Goal: Transaction & Acquisition: Obtain resource

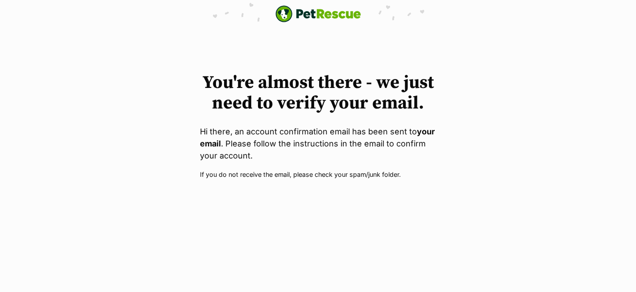
click at [296, 17] on img "PetRescue" at bounding box center [318, 13] width 86 height 17
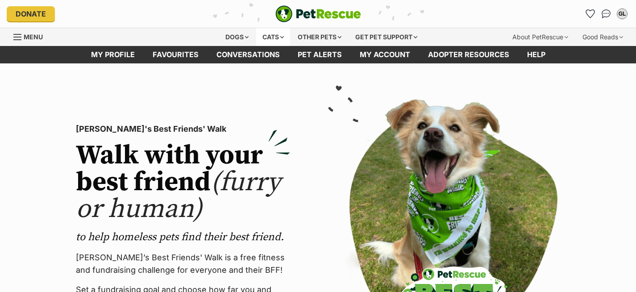
click at [270, 35] on div "Cats" at bounding box center [273, 37] width 34 height 18
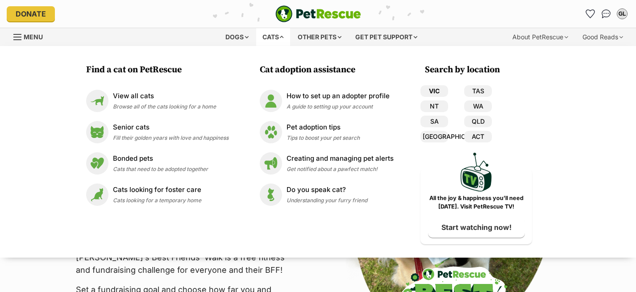
click at [437, 89] on link "VIC" at bounding box center [434, 91] width 28 height 12
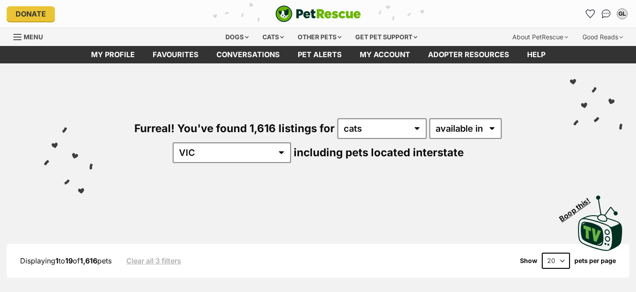
click at [549, 253] on select "20 40 60" at bounding box center [556, 261] width 28 height 16
select select "60"
click at [542, 253] on select "20 40 60" at bounding box center [556, 261] width 28 height 16
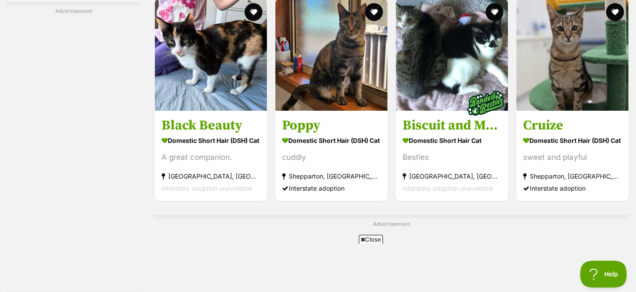
scroll to position [3860, 0]
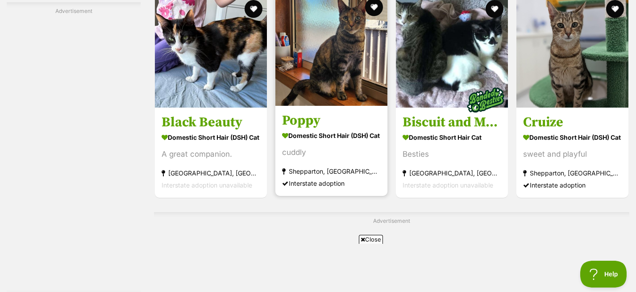
click at [329, 126] on h3 "Poppy" at bounding box center [331, 120] width 99 height 17
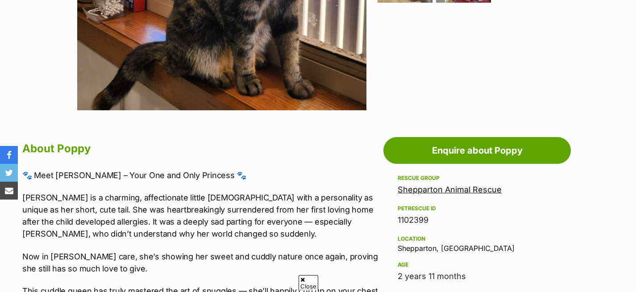
scroll to position [374, 0]
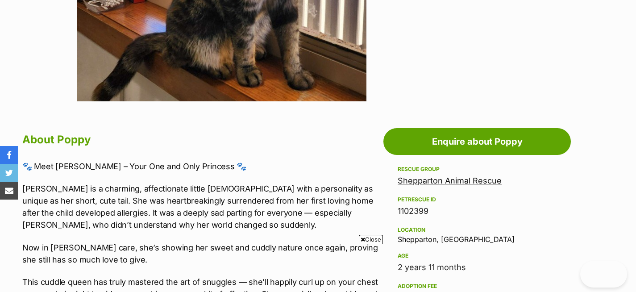
click at [420, 184] on link "Shepparton Animal Rescue" at bounding box center [450, 180] width 104 height 9
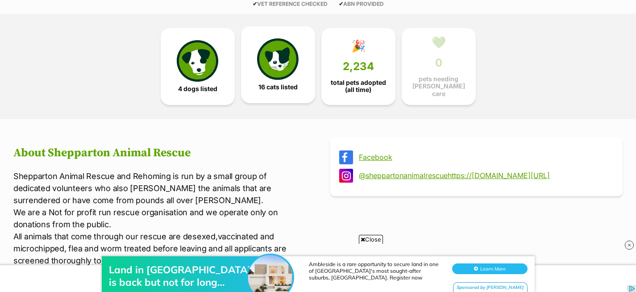
click at [261, 78] on img at bounding box center [277, 58] width 41 height 41
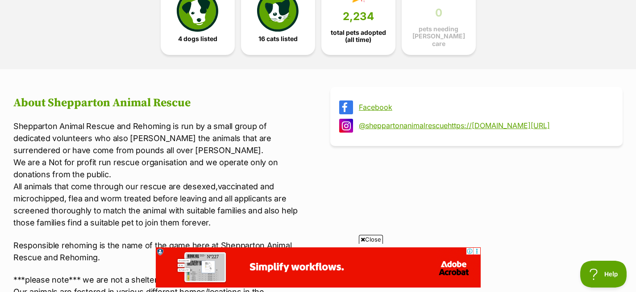
scroll to position [168, 0]
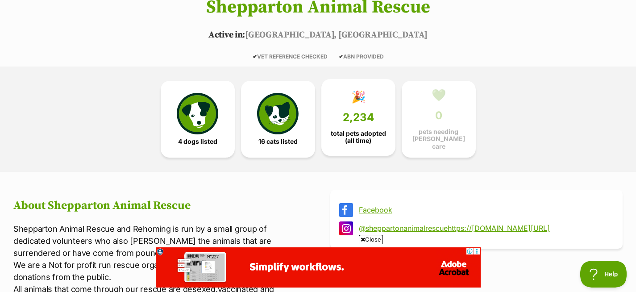
click at [357, 107] on link "🎉 2,234 total pets adopted (all time)" at bounding box center [358, 117] width 74 height 77
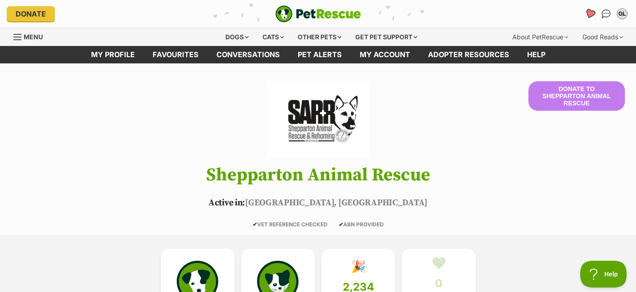
click at [592, 14] on icon "Favourites" at bounding box center [590, 13] width 11 height 10
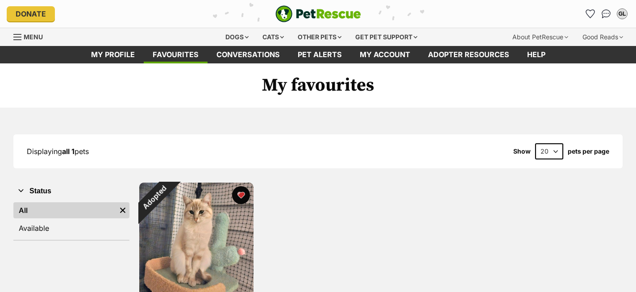
click at [188, 228] on img at bounding box center [196, 240] width 114 height 114
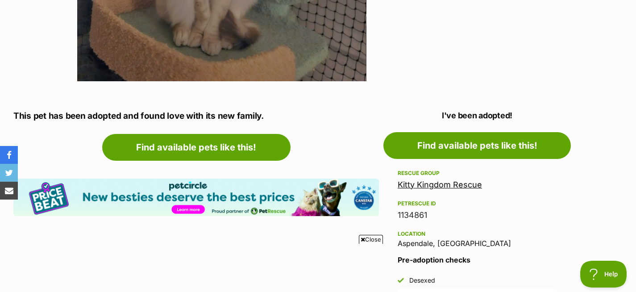
click at [412, 187] on link "Kitty Kingdom Rescue" at bounding box center [440, 184] width 84 height 9
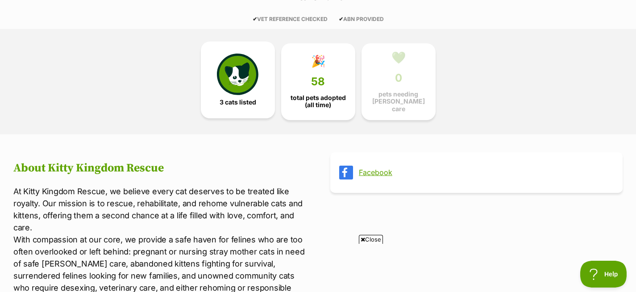
click at [227, 86] on img at bounding box center [237, 74] width 41 height 41
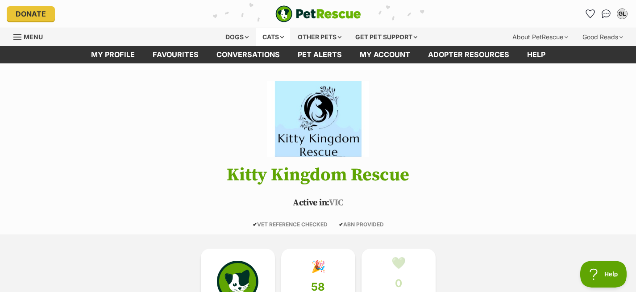
click at [264, 35] on div "Cats" at bounding box center [273, 37] width 34 height 18
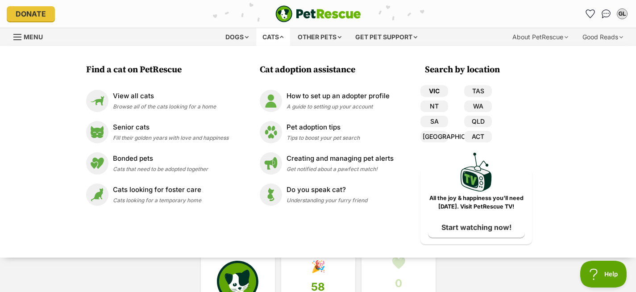
click at [436, 90] on link "VIC" at bounding box center [434, 91] width 28 height 12
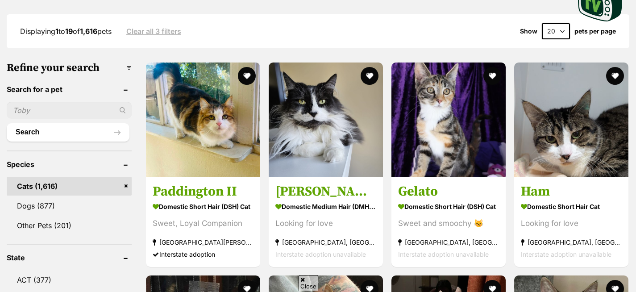
click at [553, 31] on select "20 40 60" at bounding box center [556, 31] width 28 height 16
select select "60"
click at [542, 23] on select "20 40 60" at bounding box center [556, 31] width 28 height 16
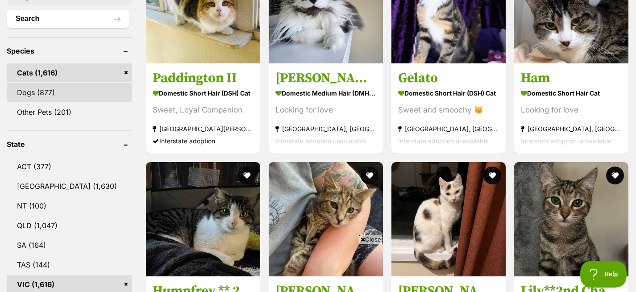
scroll to position [389, 0]
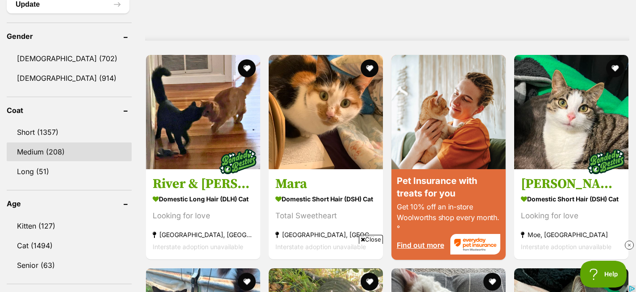
scroll to position [899, 0]
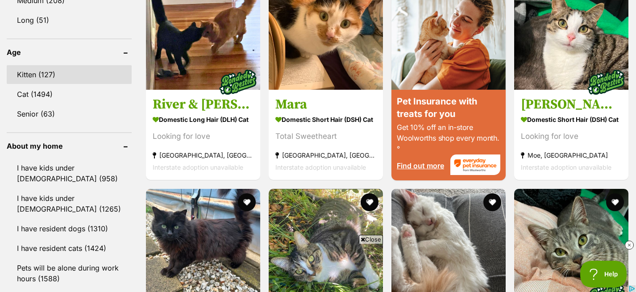
click at [37, 75] on link "Kitten (127)" at bounding box center [69, 74] width 125 height 19
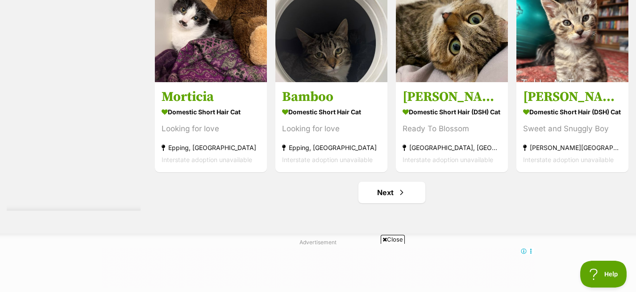
scroll to position [4626, 0]
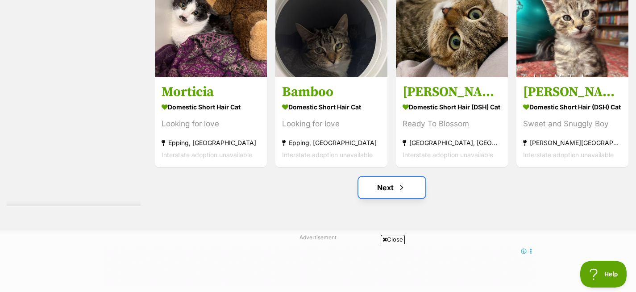
click at [395, 190] on link "Next" at bounding box center [391, 187] width 67 height 21
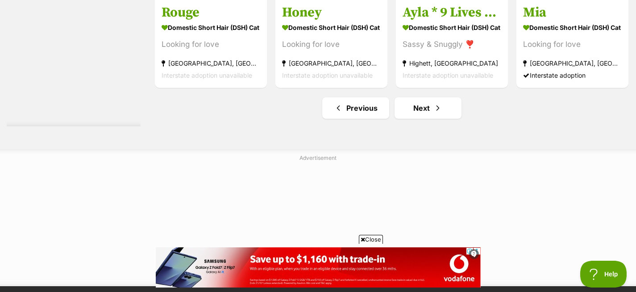
scroll to position [4712, 0]
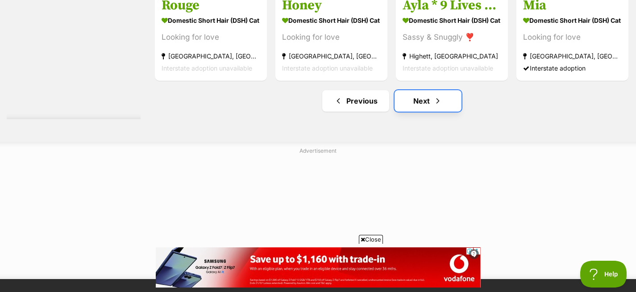
click at [411, 108] on link "Next" at bounding box center [428, 100] width 67 height 21
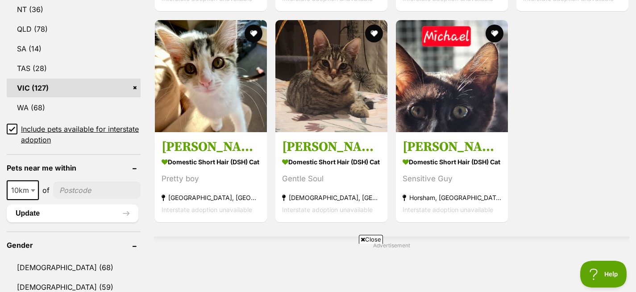
scroll to position [540, 0]
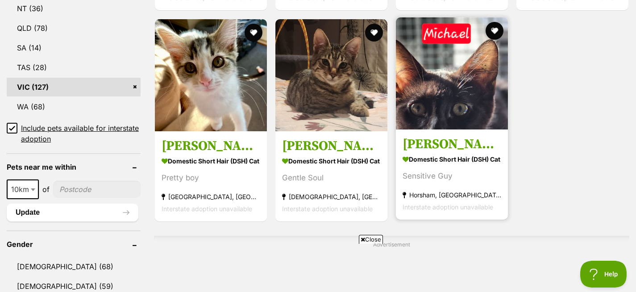
click at [432, 96] on img at bounding box center [452, 73] width 112 height 112
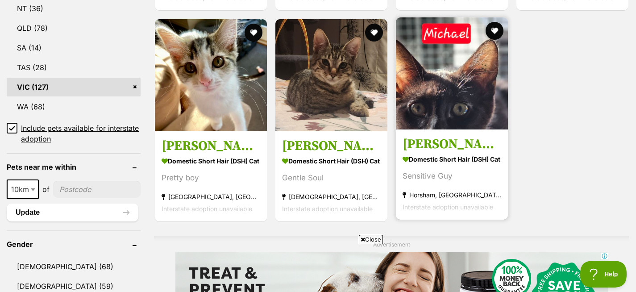
scroll to position [0, 0]
